Goal: Use online tool/utility: Utilize a website feature to perform a specific function

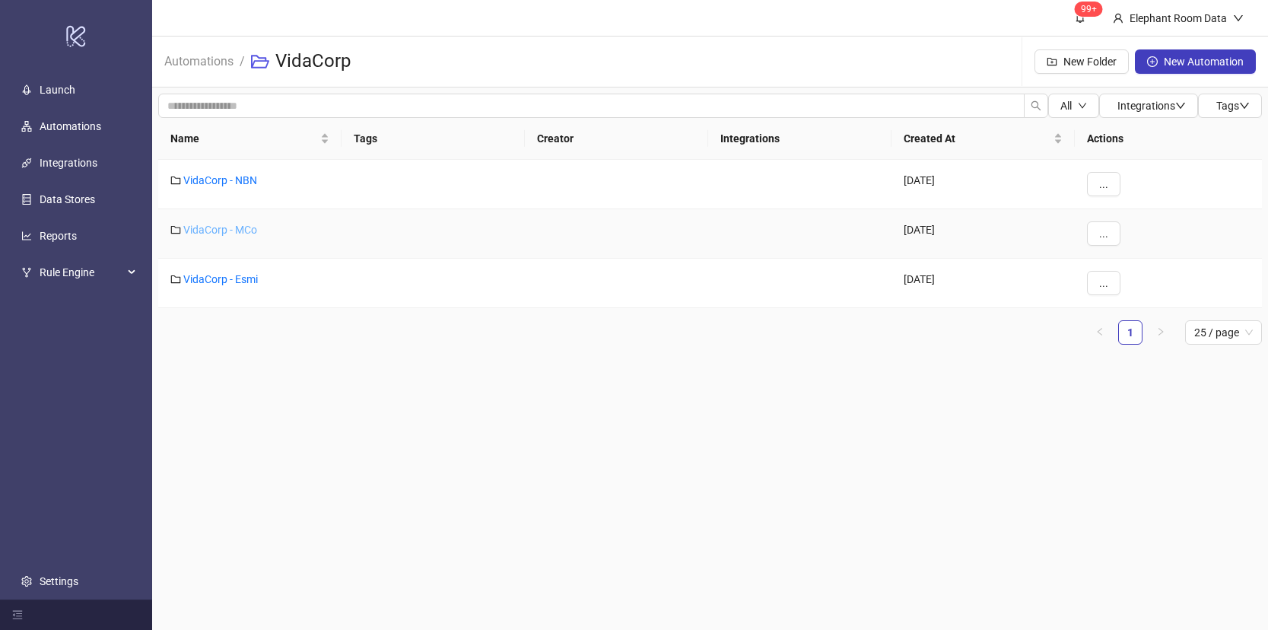
click at [240, 227] on link "VidaCorp - MCo" at bounding box center [220, 230] width 74 height 12
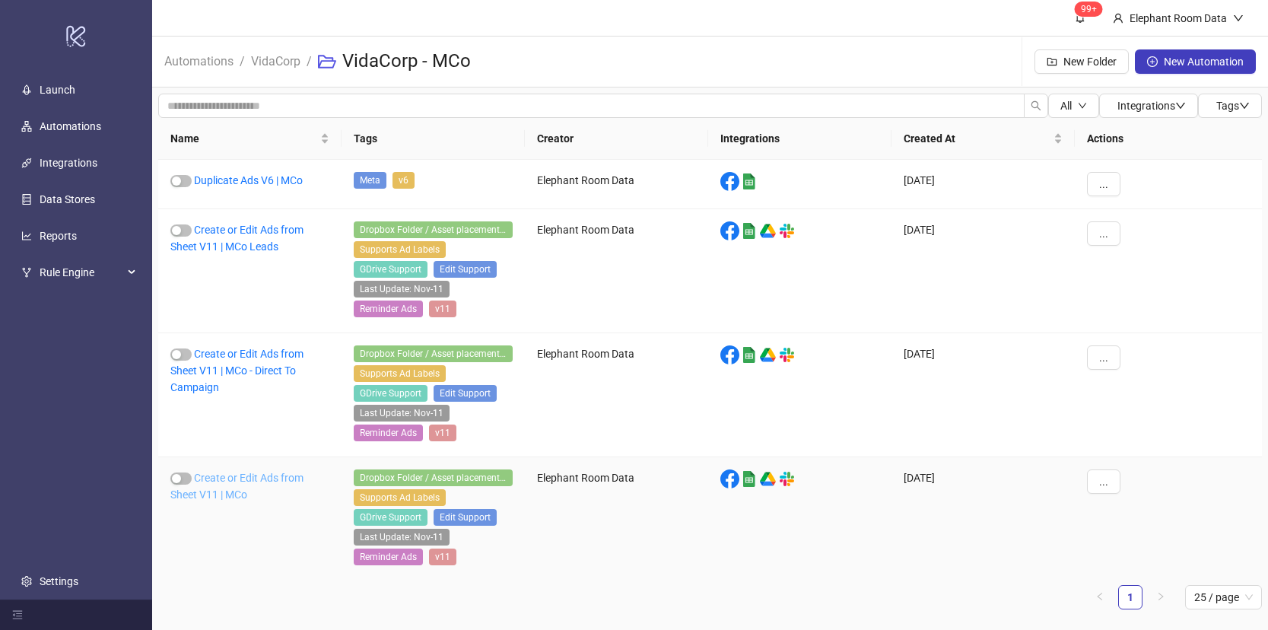
click at [247, 479] on link "Create or Edit Ads from Sheet V11 | MCo" at bounding box center [236, 486] width 133 height 29
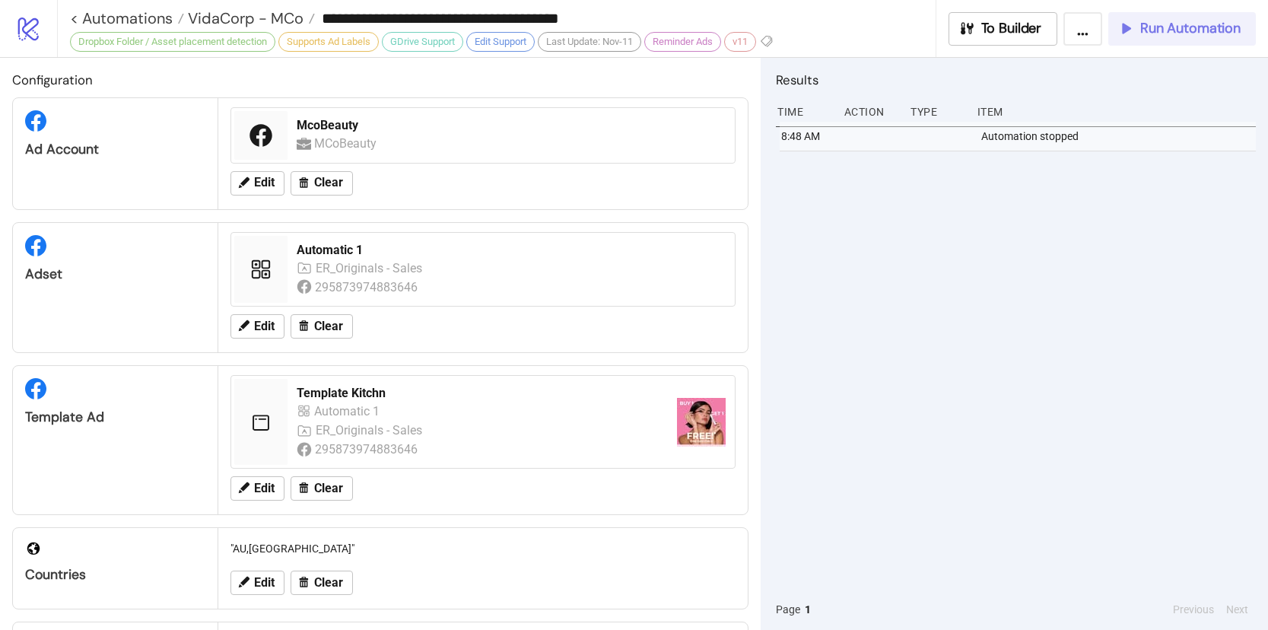
click at [1149, 29] on span "Run Automation" at bounding box center [1190, 28] width 100 height 17
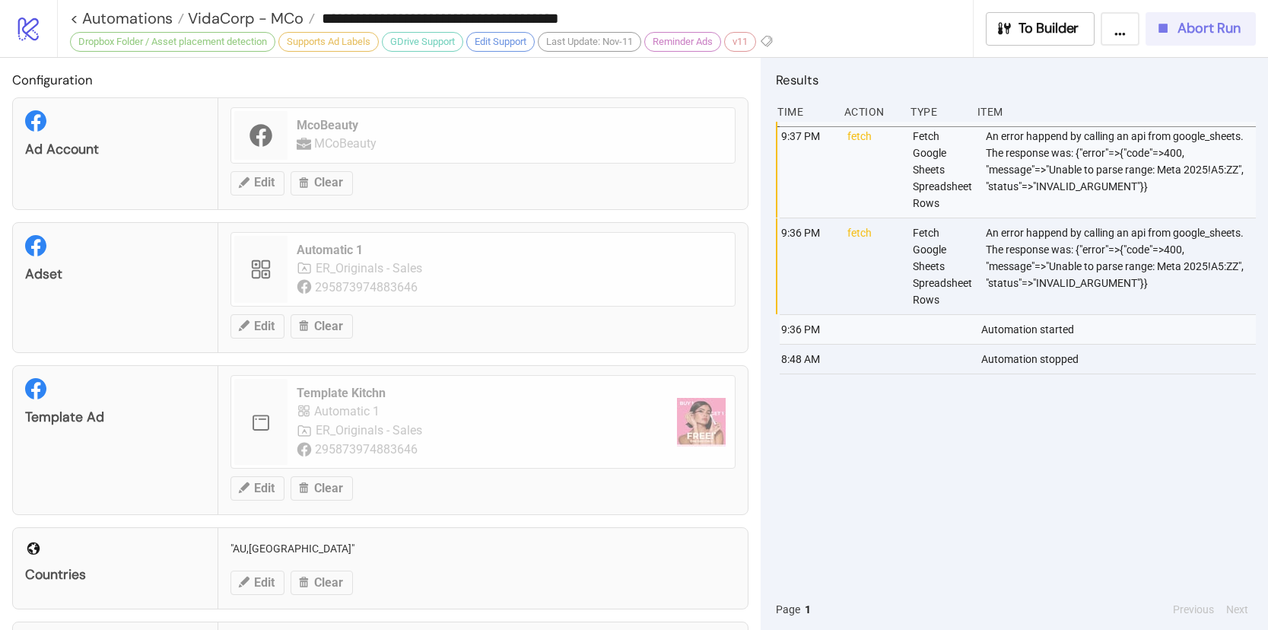
click at [1182, 34] on span "Abort Run" at bounding box center [1208, 28] width 63 height 17
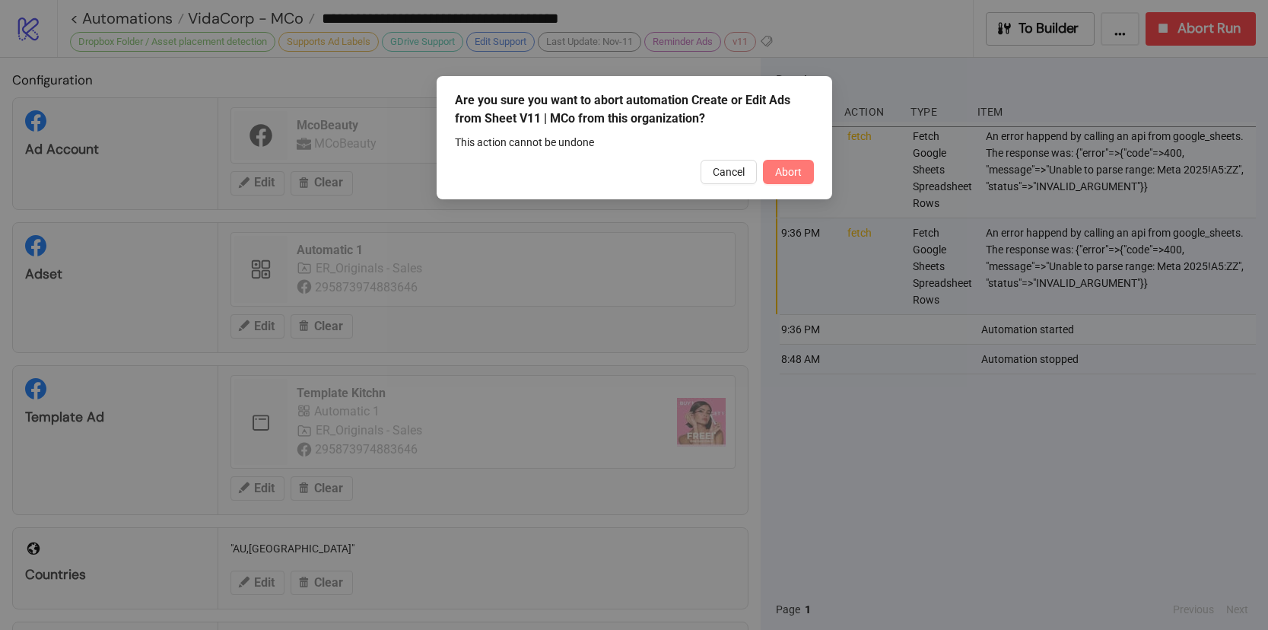
click at [810, 176] on button "Abort" at bounding box center [788, 172] width 51 height 24
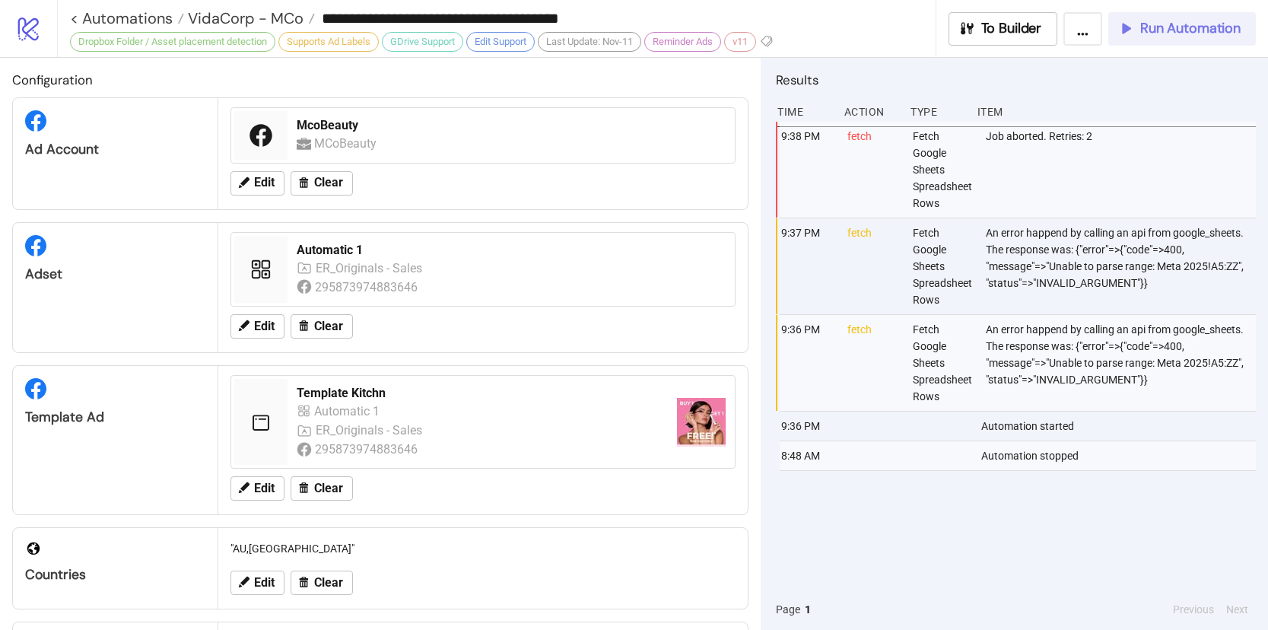
click at [1148, 33] on span "Run Automation" at bounding box center [1190, 28] width 100 height 17
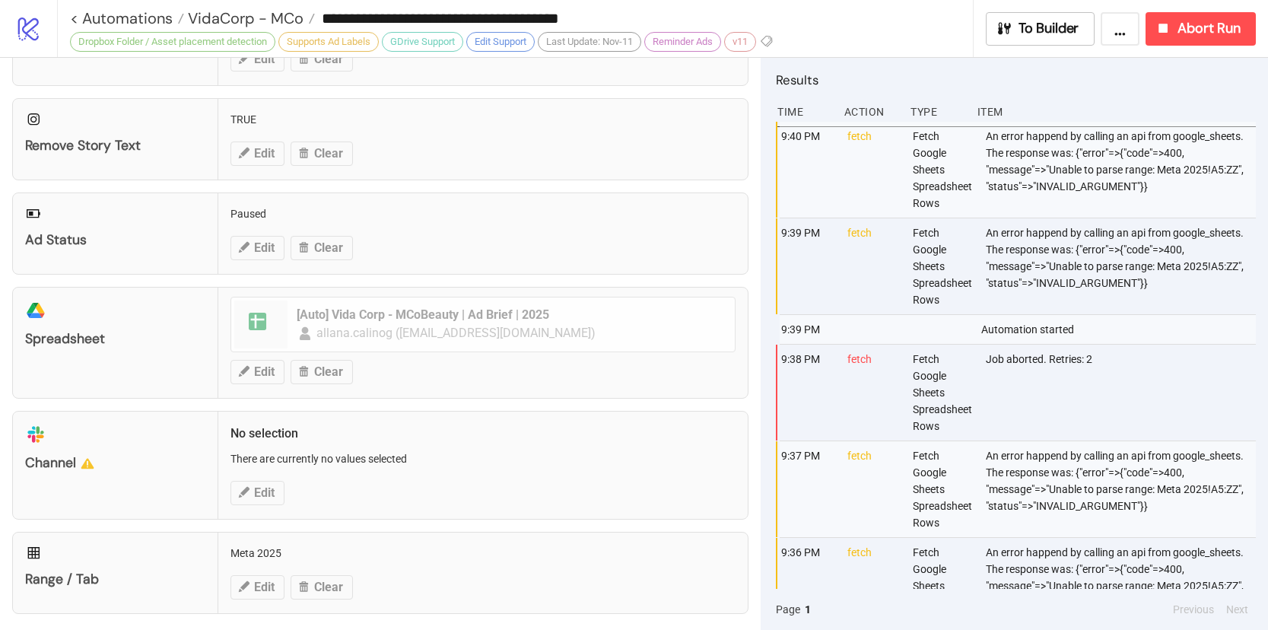
scroll to position [534, 0]
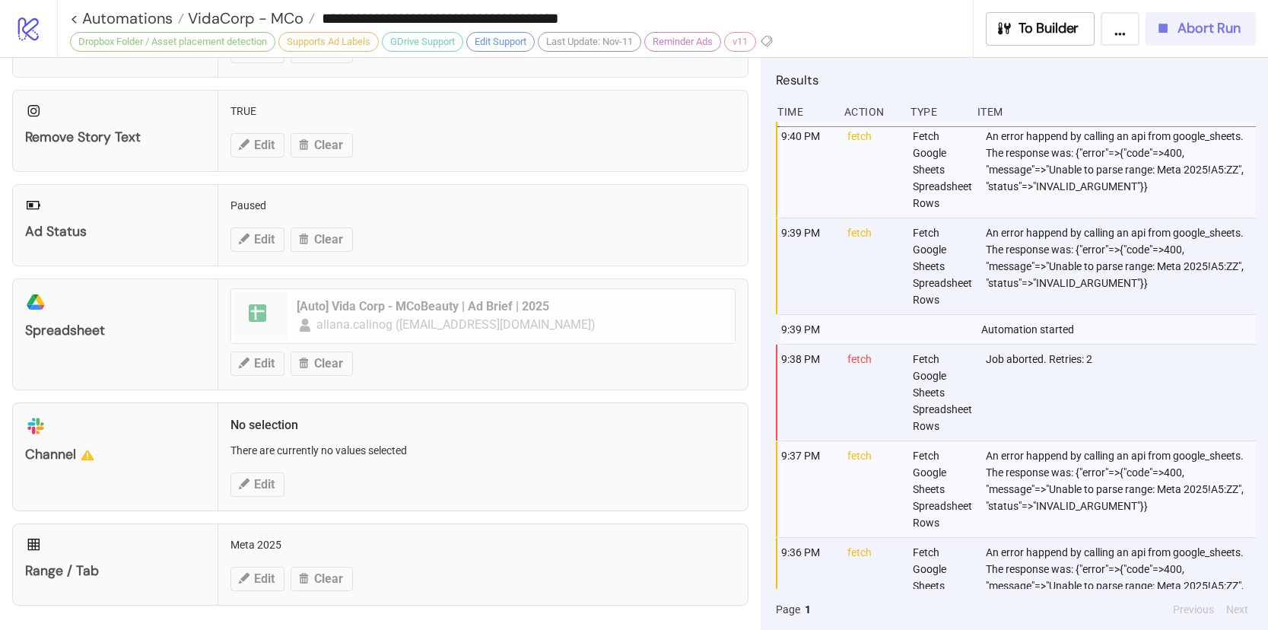
click at [1203, 24] on span "Abort Run" at bounding box center [1208, 28] width 63 height 17
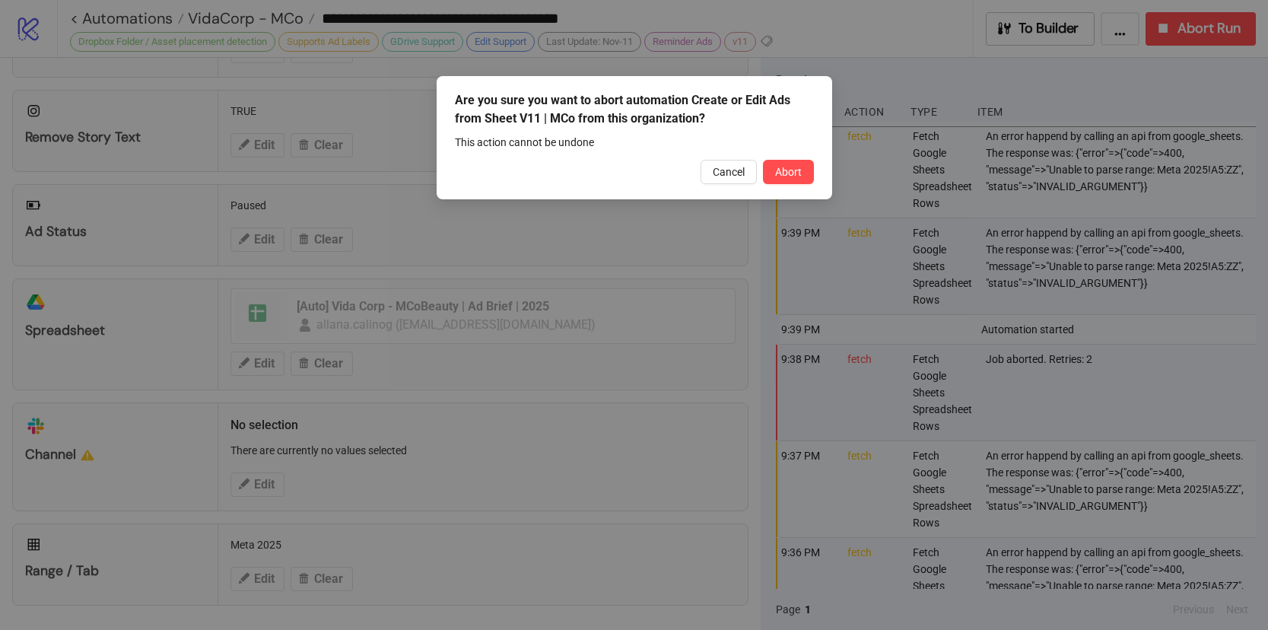
click at [784, 189] on div "Are you sure you want to abort automation Create or Edit Ads from Sheet V11 | M…" at bounding box center [635, 137] width 396 height 123
click at [793, 161] on button "Abort" at bounding box center [788, 172] width 51 height 24
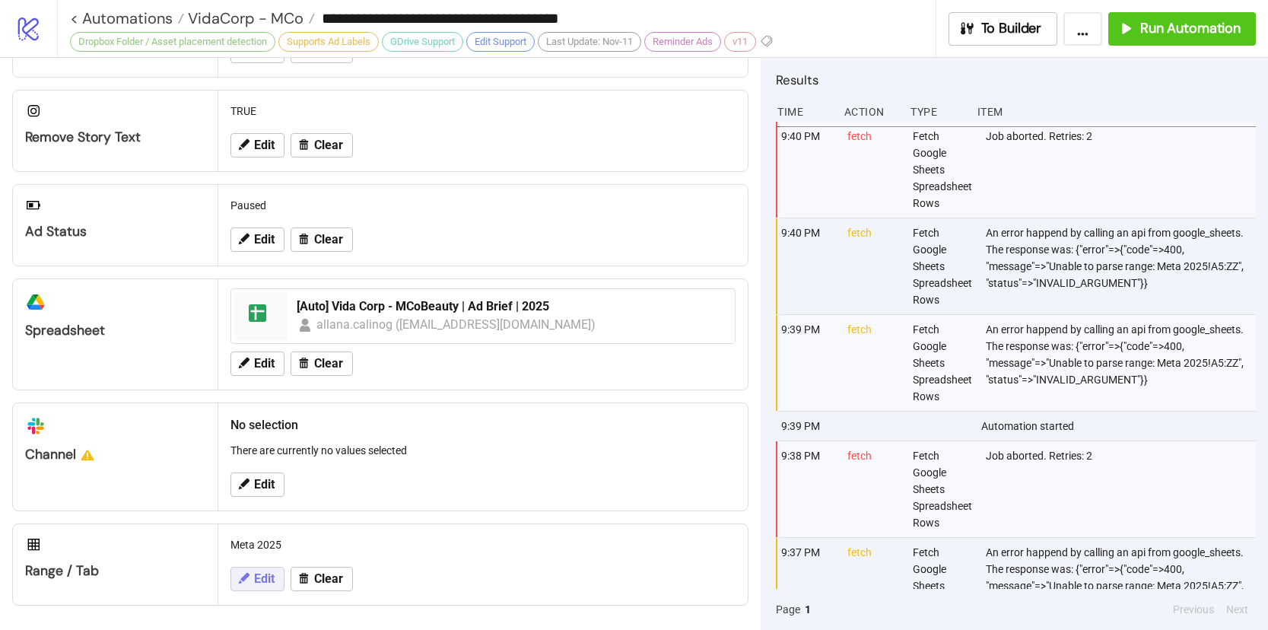
click at [271, 569] on button "Edit" at bounding box center [257, 579] width 54 height 24
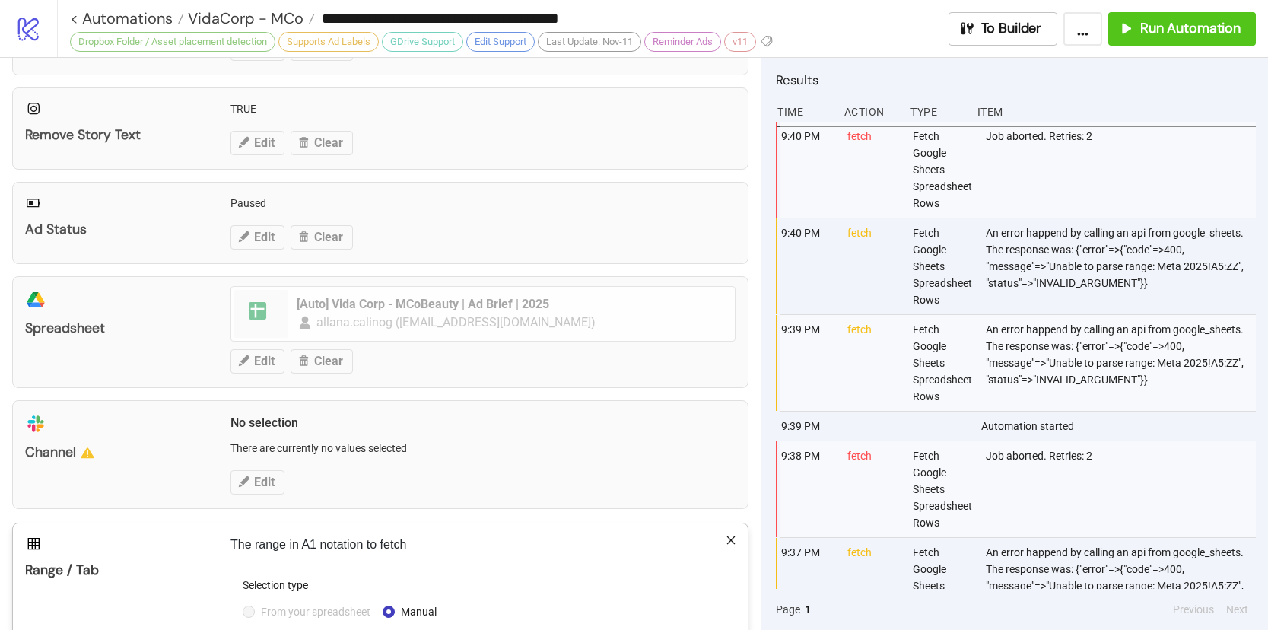
scroll to position [688, 0]
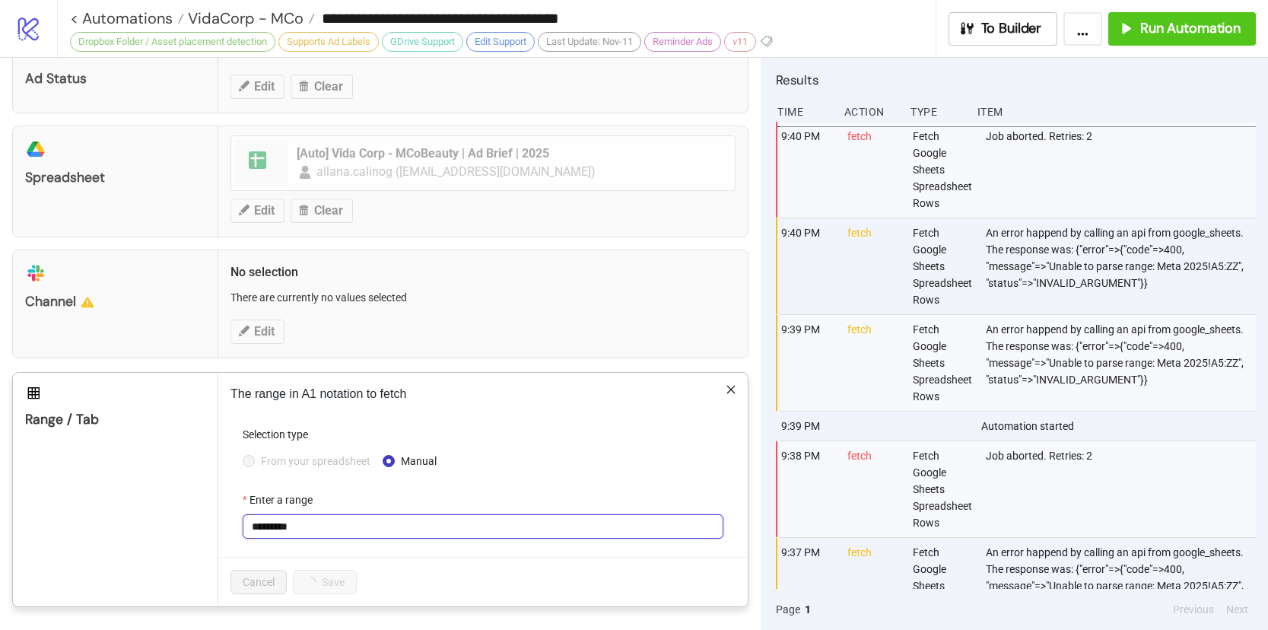
drag, startPoint x: 342, startPoint y: 519, endPoint x: 192, endPoint y: 516, distance: 149.9
click at [192, 517] on div "Range / Tab The range in A1 notation to fetch Selection type From your spreadsh…" at bounding box center [380, 489] width 736 height 235
paste input "text"
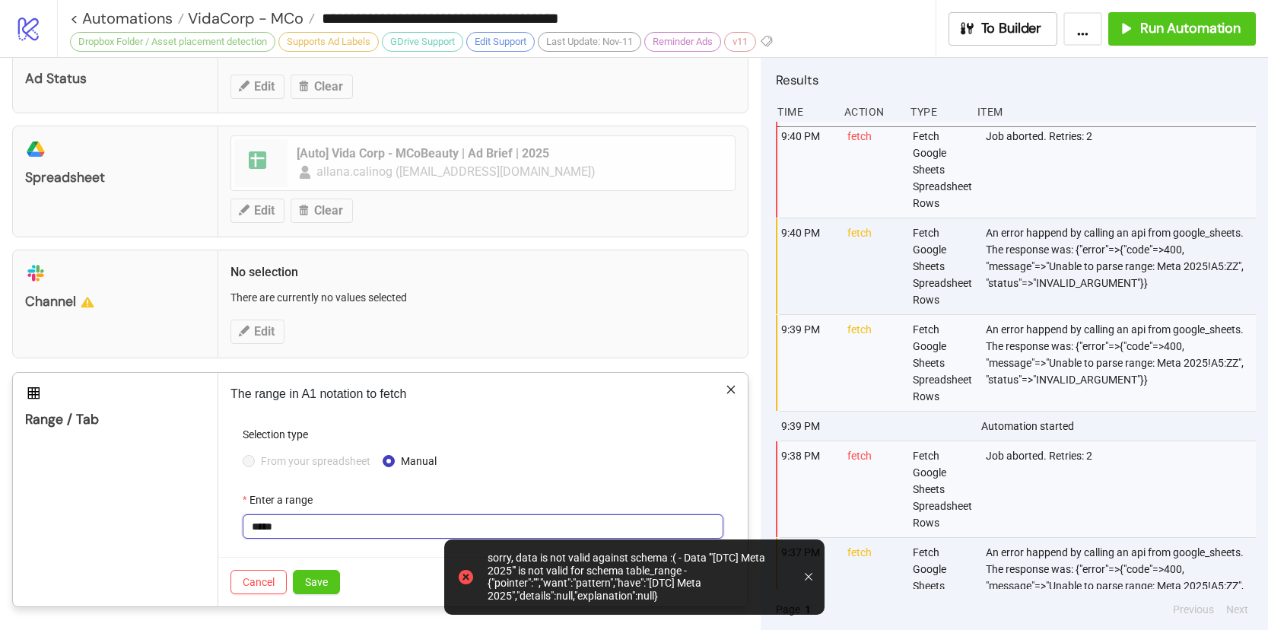
drag, startPoint x: 307, startPoint y: 529, endPoint x: 235, endPoint y: 523, distance: 72.5
click at [235, 523] on form "Selection type From your spreadsheet Manual Enter a range *****" at bounding box center [482, 491] width 505 height 131
paste input "**********"
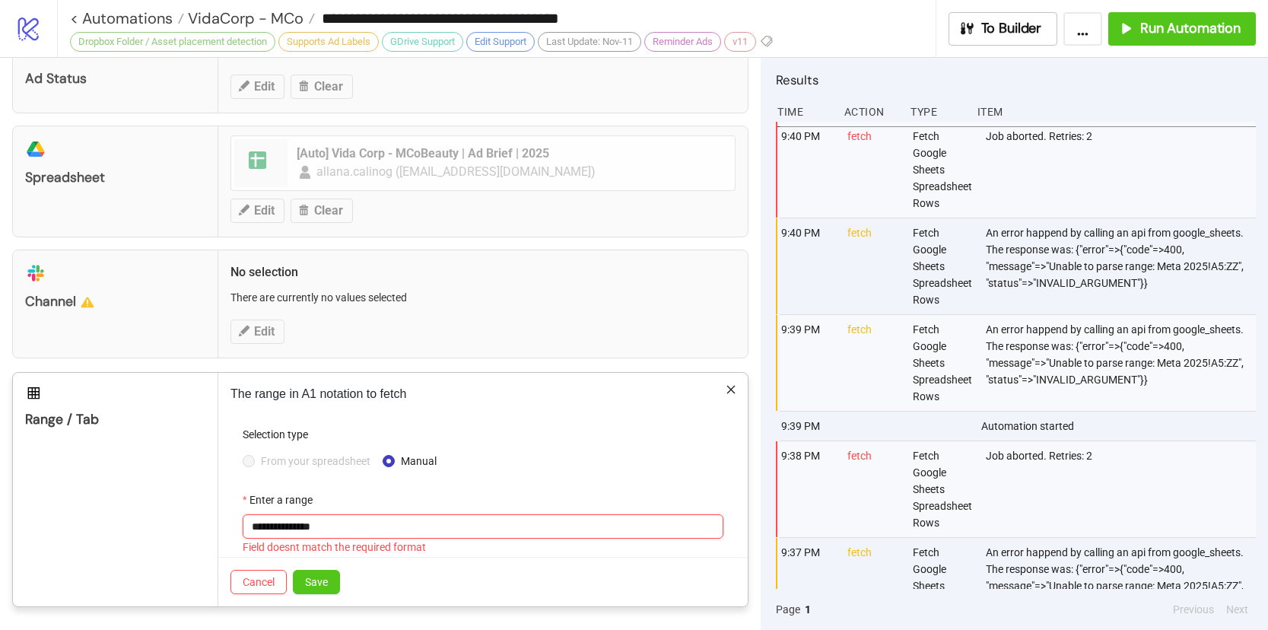
drag, startPoint x: 345, startPoint y: 524, endPoint x: 222, endPoint y: 525, distance: 122.5
click at [222, 526] on div "**********" at bounding box center [482, 489] width 529 height 233
paste input "text"
type input "**********"
click at [309, 585] on span "Save" at bounding box center [316, 582] width 23 height 12
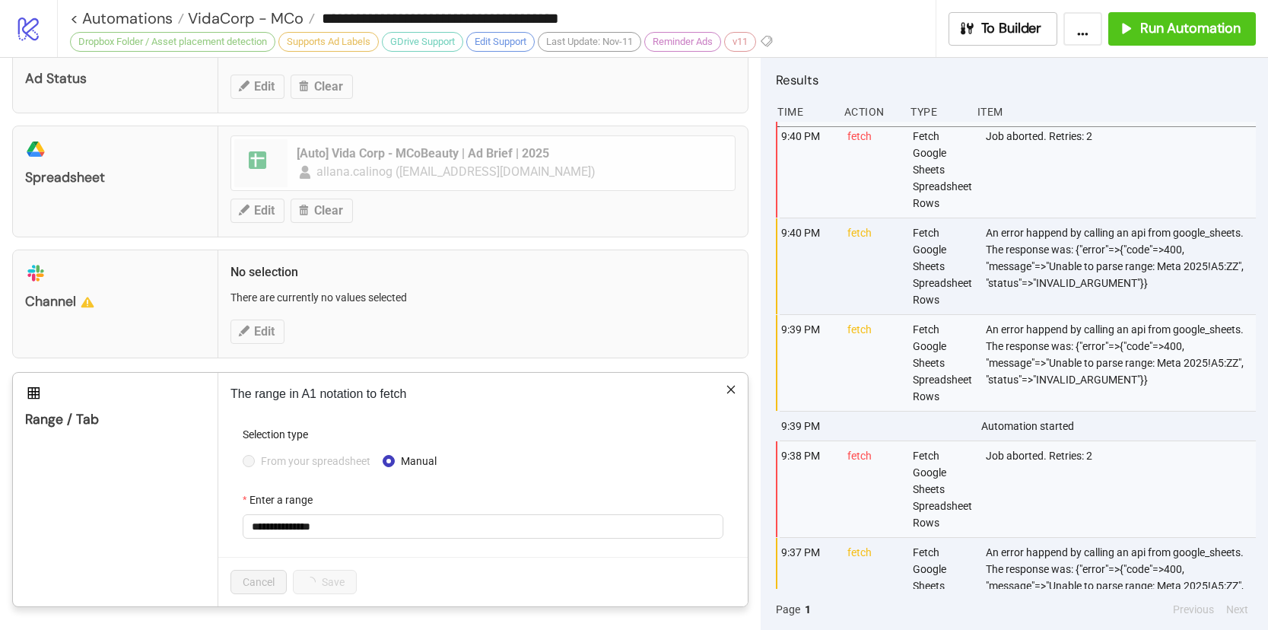
scroll to position [534, 0]
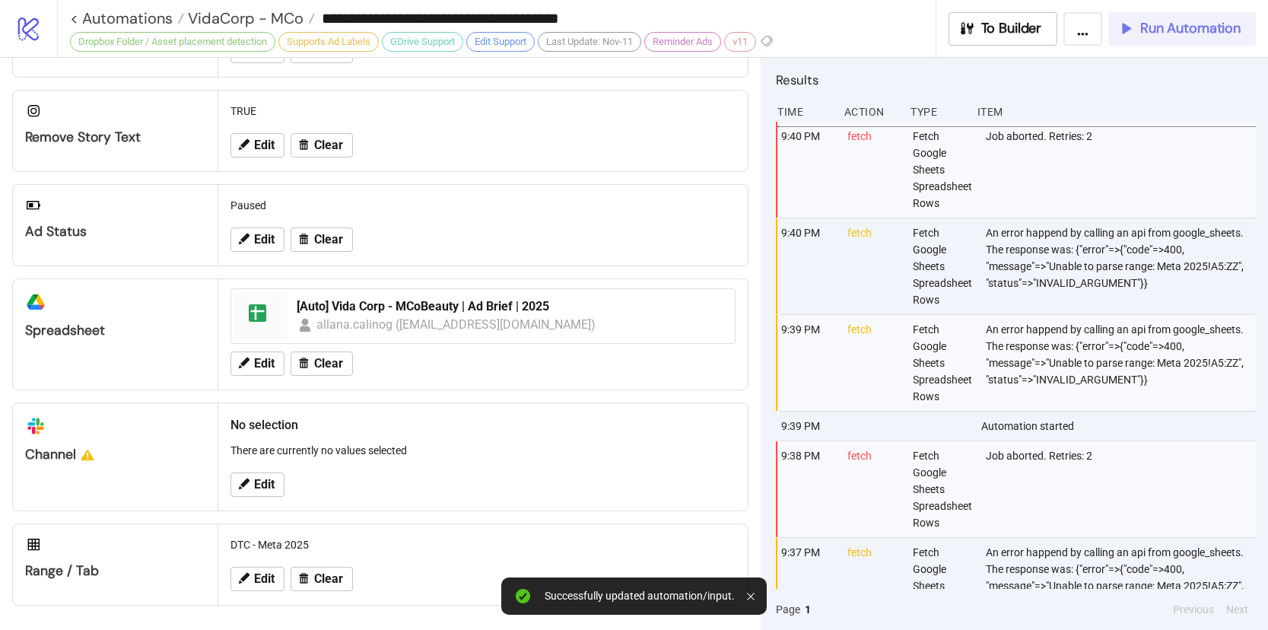
click at [1141, 36] on span "Run Automation" at bounding box center [1190, 28] width 100 height 17
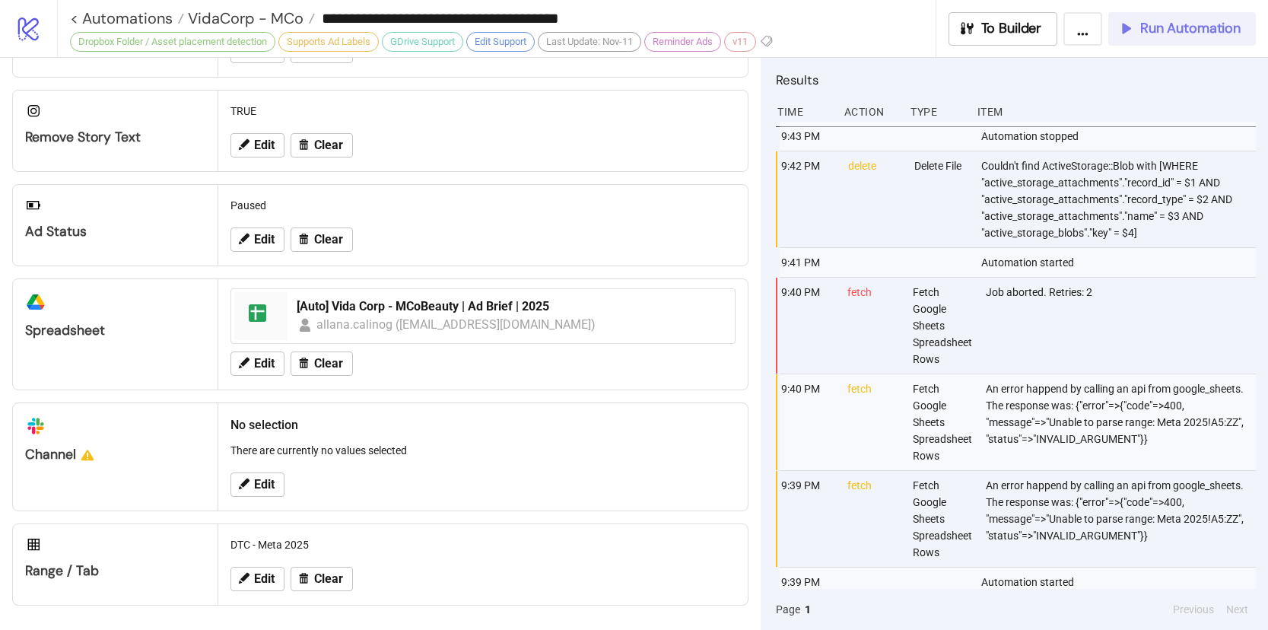
click at [1193, 38] on button "Run Automation" at bounding box center [1182, 28] width 148 height 33
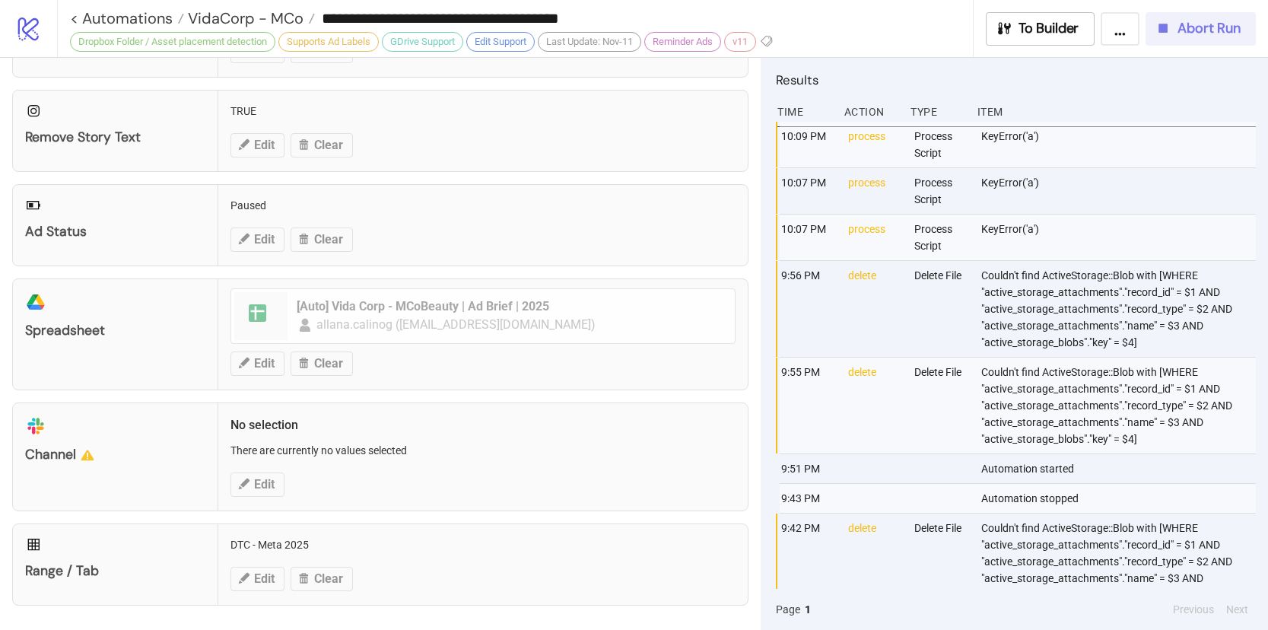
click at [1211, 21] on span "Abort Run" at bounding box center [1208, 28] width 63 height 17
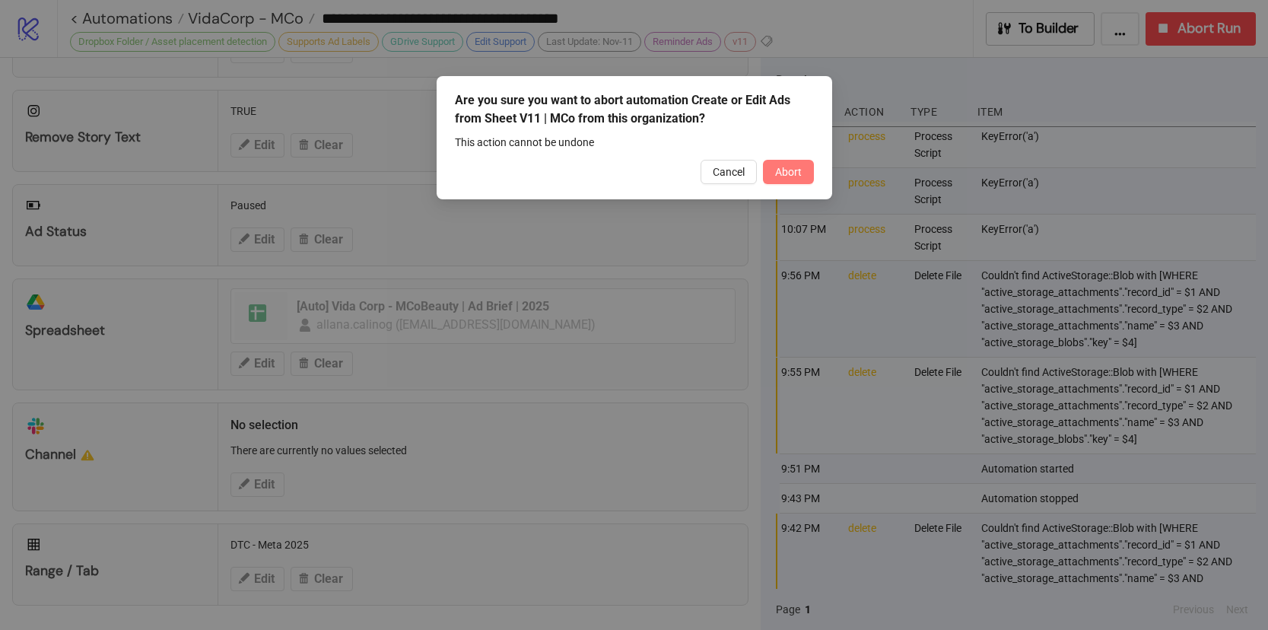
click at [786, 168] on span "Abort" at bounding box center [788, 172] width 27 height 12
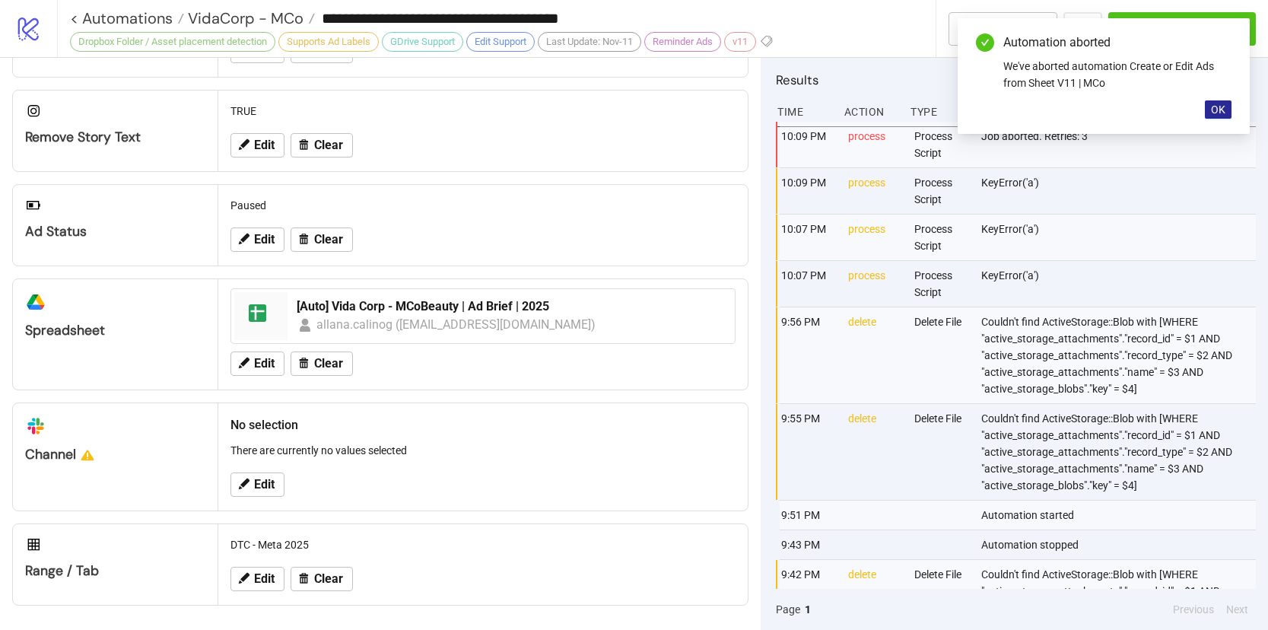
click at [1215, 105] on span "OK" at bounding box center [1218, 109] width 14 height 12
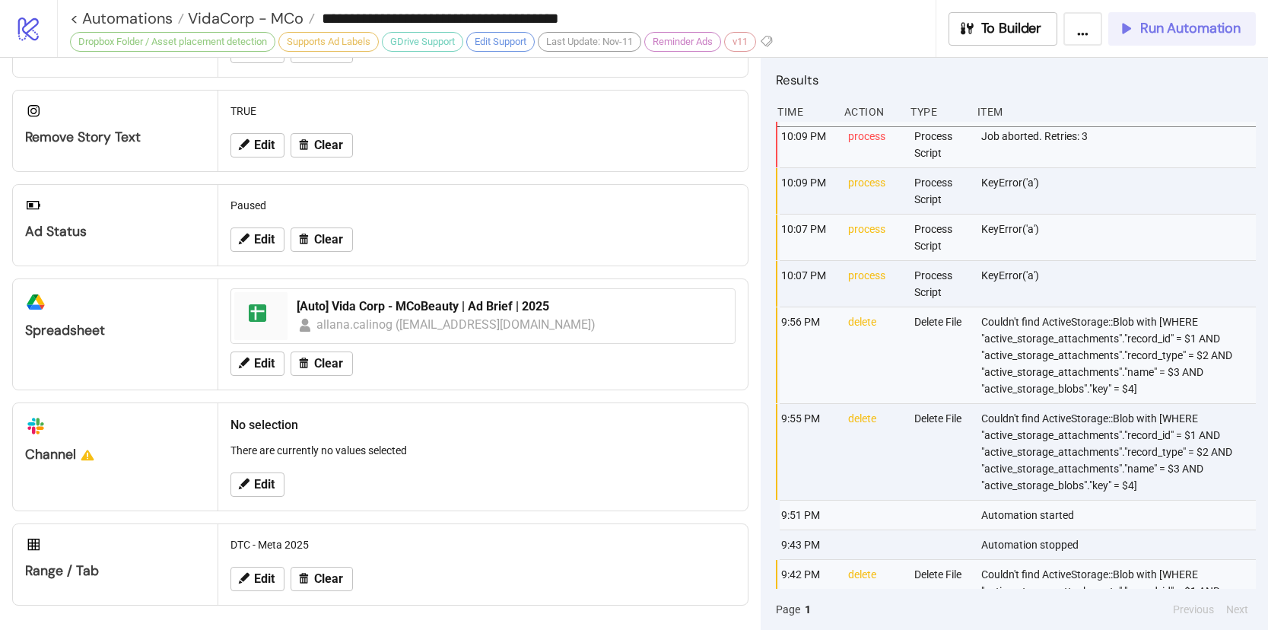
click at [1203, 37] on span "Run Automation" at bounding box center [1190, 28] width 100 height 17
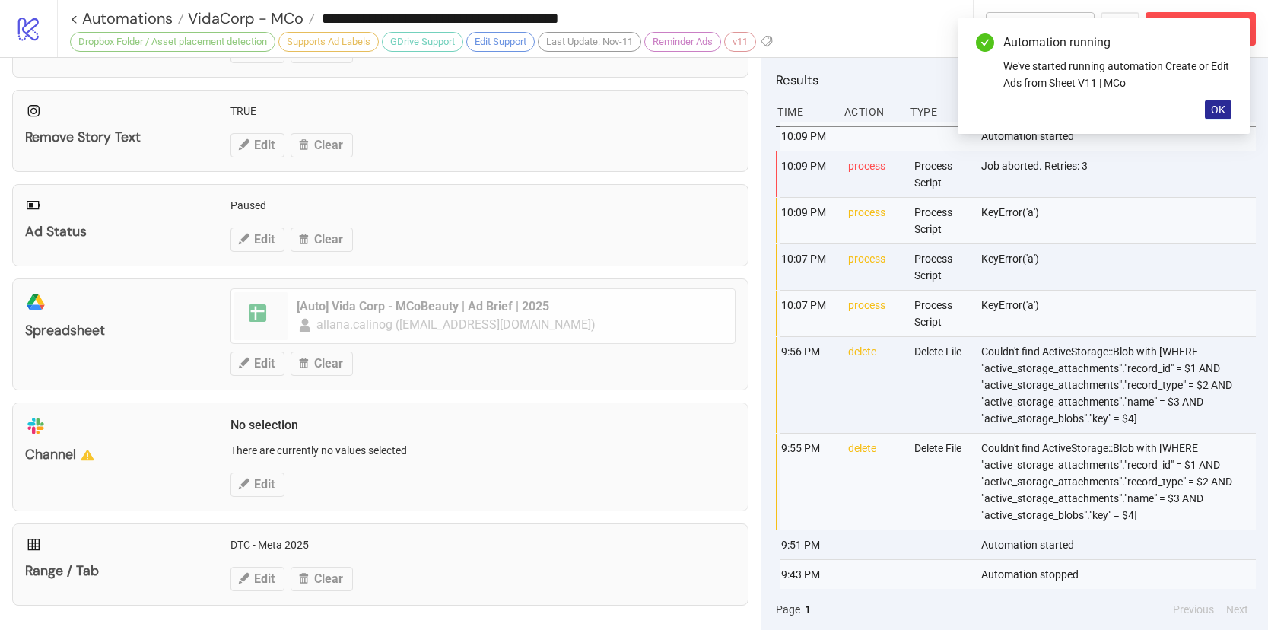
click at [1213, 110] on span "OK" at bounding box center [1218, 109] width 14 height 12
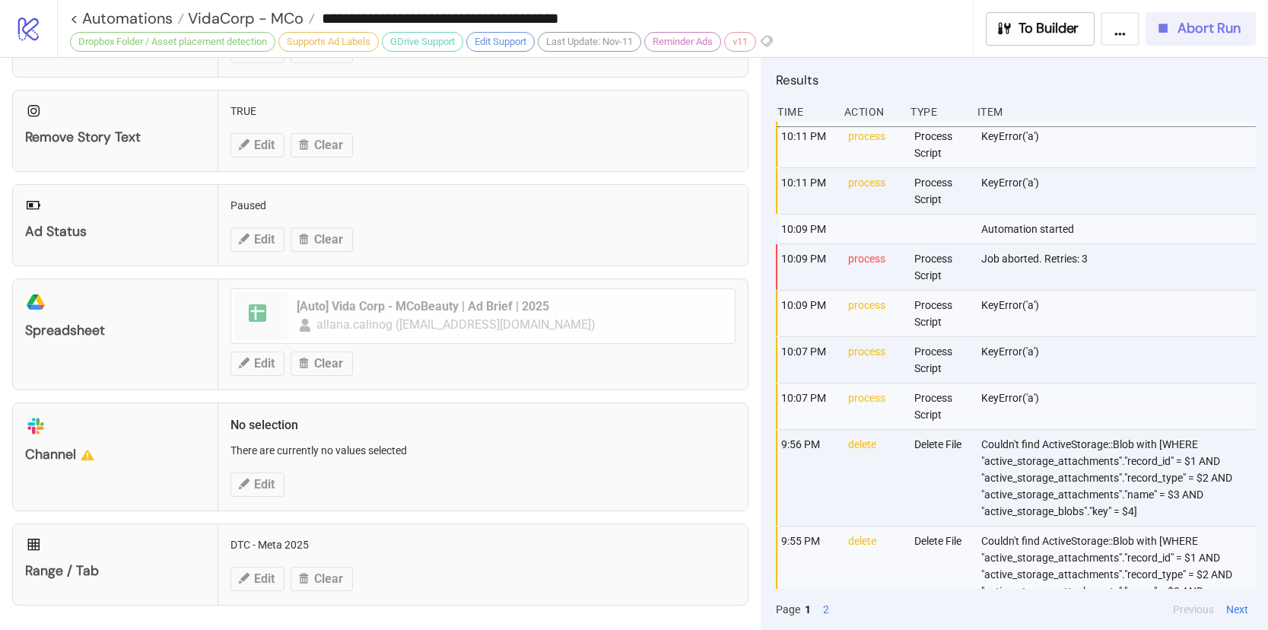
click at [1152, 28] on button "Abort Run" at bounding box center [1200, 28] width 110 height 33
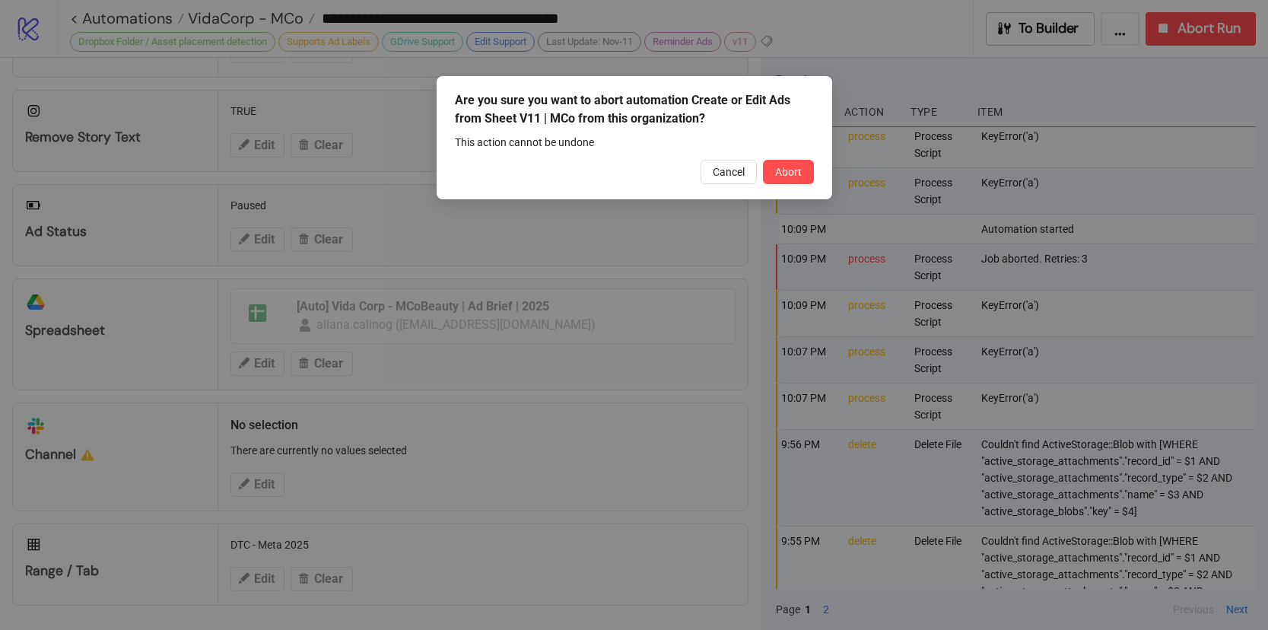
click at [789, 188] on div "Are you sure you want to abort automation Create or Edit Ads from Sheet V11 | M…" at bounding box center [635, 137] width 396 height 123
click at [789, 182] on button "Abort" at bounding box center [788, 172] width 51 height 24
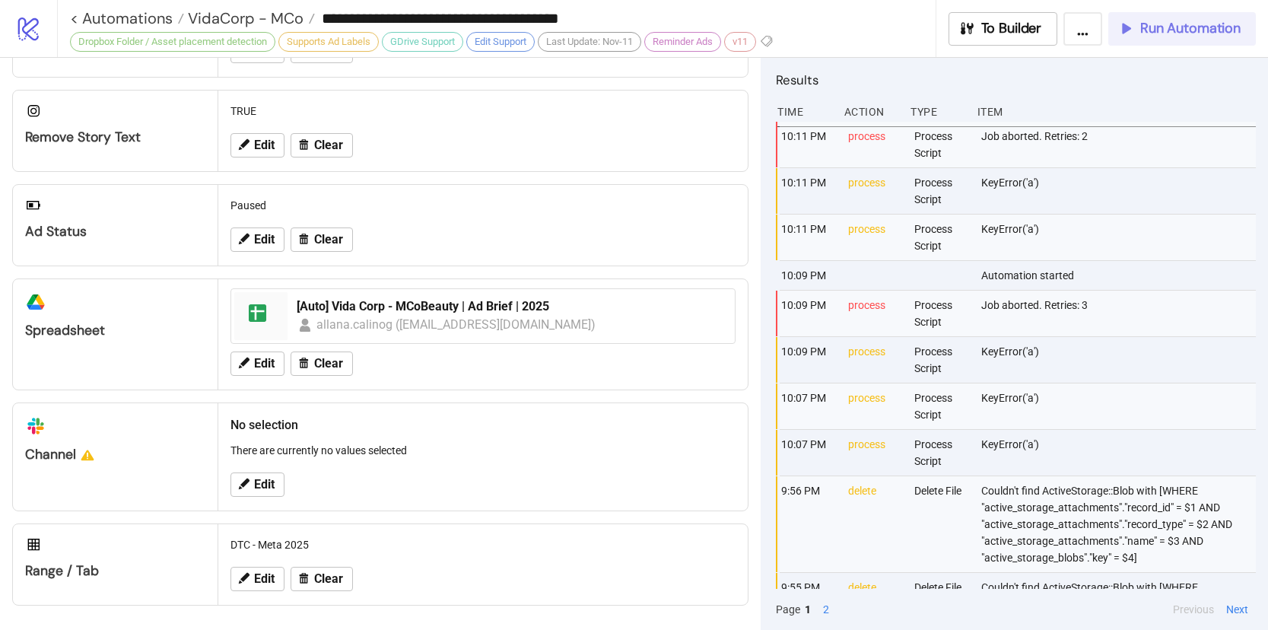
click at [1213, 27] on span "Run Automation" at bounding box center [1190, 28] width 100 height 17
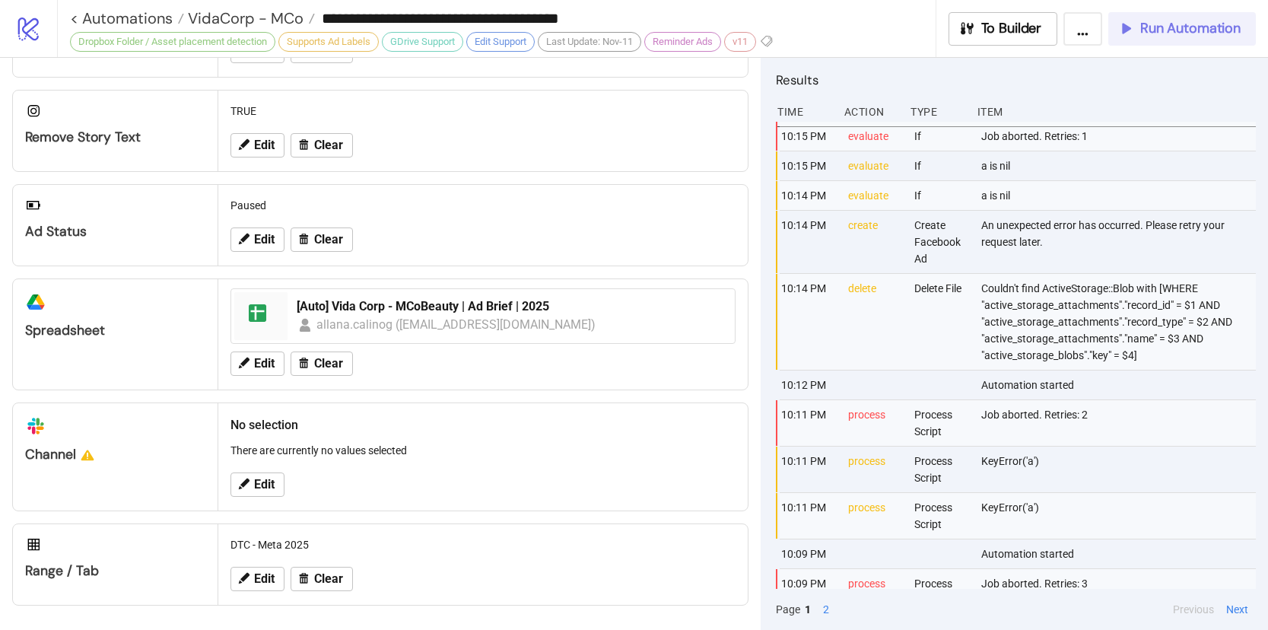
click at [1158, 37] on span "Run Automation" at bounding box center [1190, 28] width 100 height 17
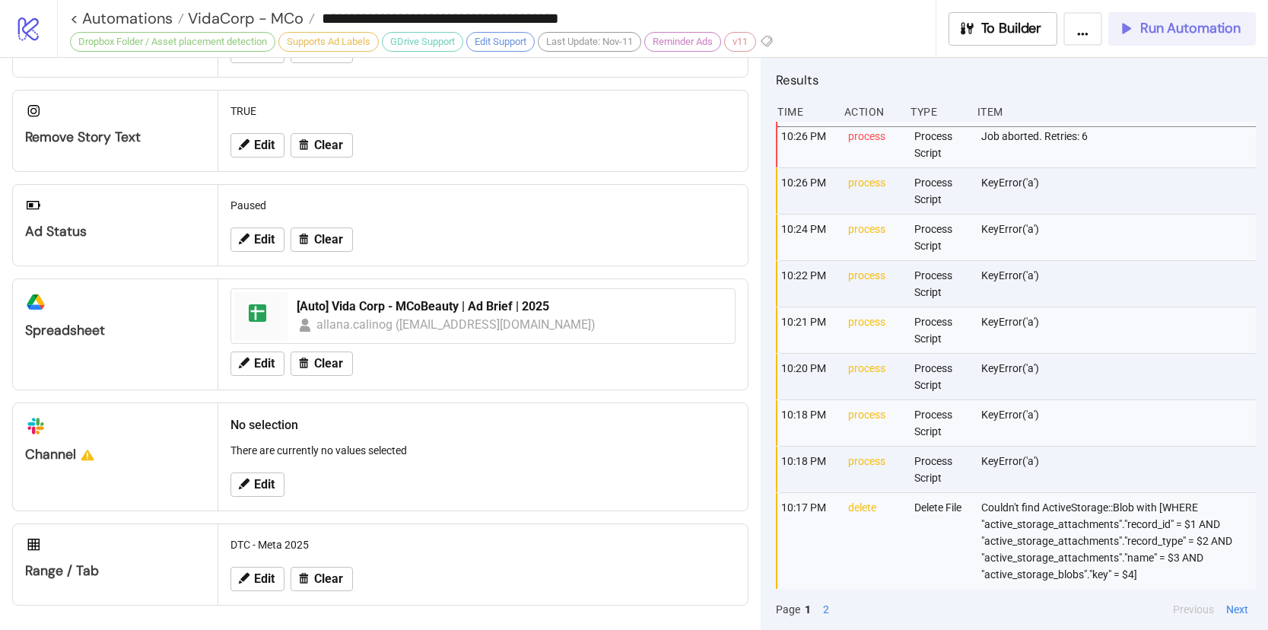
click at [1179, 33] on span "Run Automation" at bounding box center [1190, 28] width 100 height 17
